Goal: Use online tool/utility: Utilize a website feature to perform a specific function

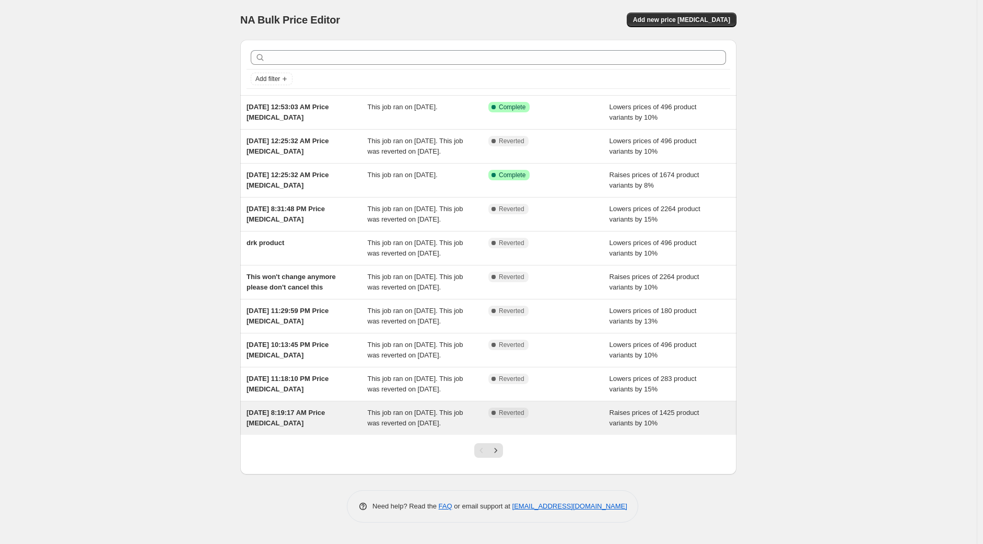
click at [311, 428] on div "[DATE] 8:19:17 AM Price [MEDICAL_DATA]" at bounding box center [306, 417] width 121 height 21
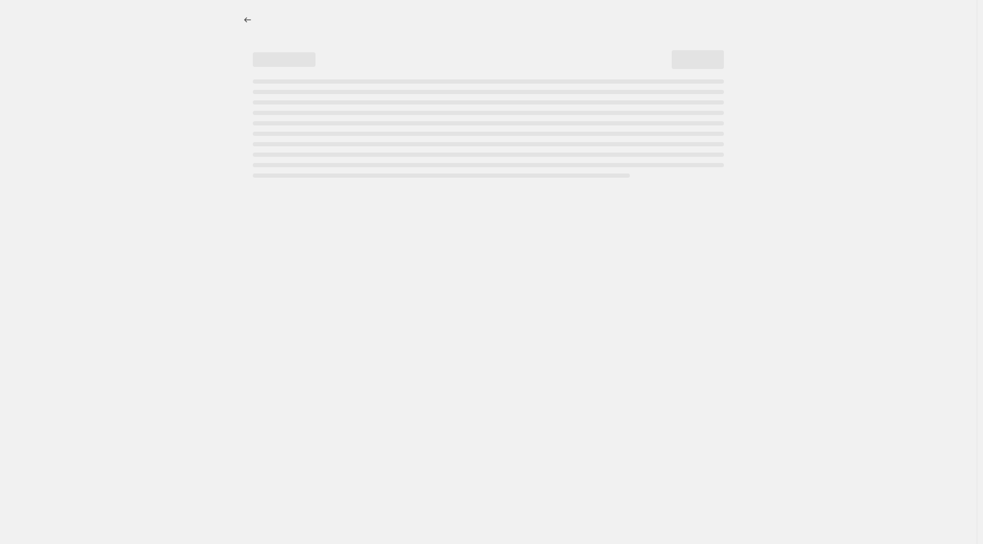
select select "percentage"
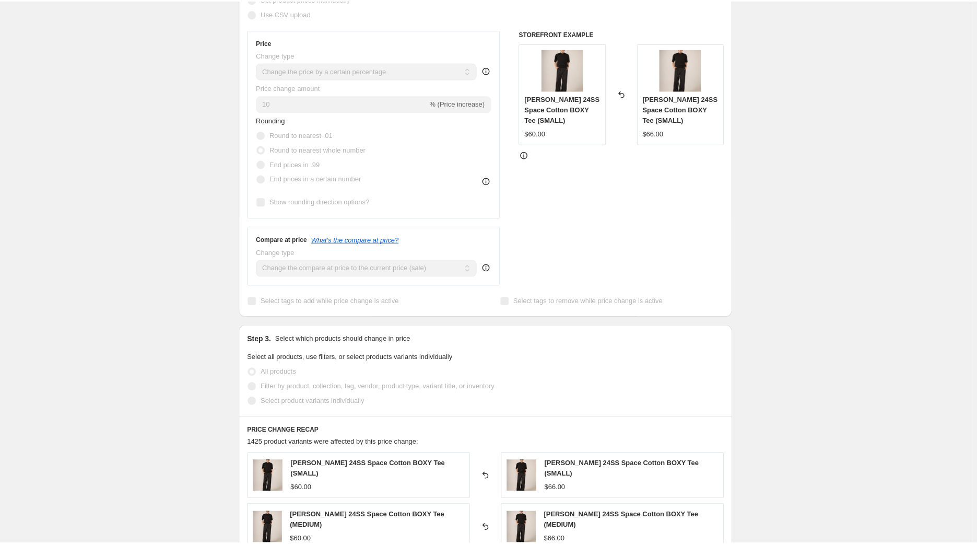
scroll to position [174, 0]
